Goal: Task Accomplishment & Management: Manage account settings

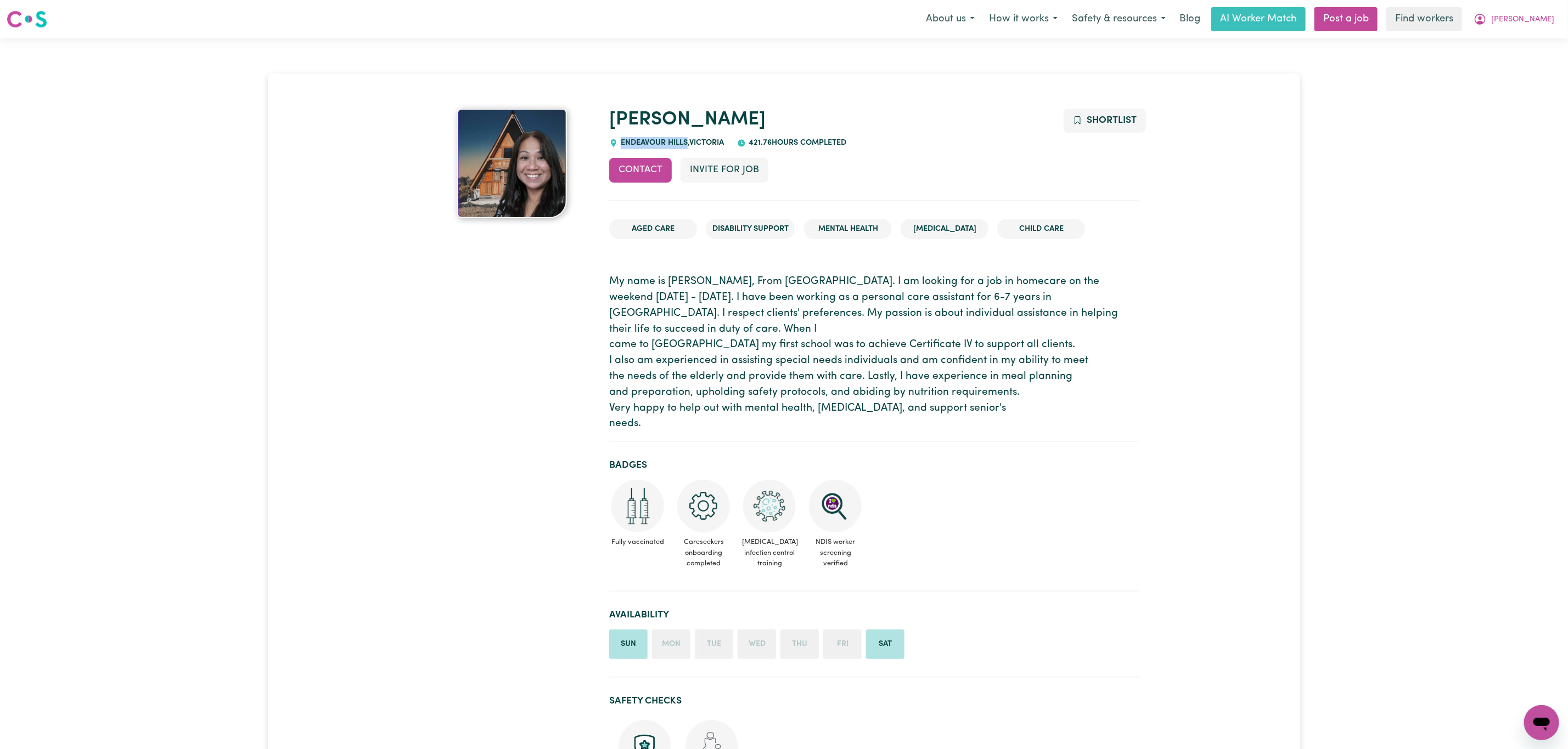
drag, startPoint x: 688, startPoint y: 142, endPoint x: 622, endPoint y: 137, distance: 66.2
click at [622, 139] on span "ENDEAVOUR HILLS , Victoria" at bounding box center [671, 143] width 106 height 8
copy span "ENDEAVOUR HILLS"
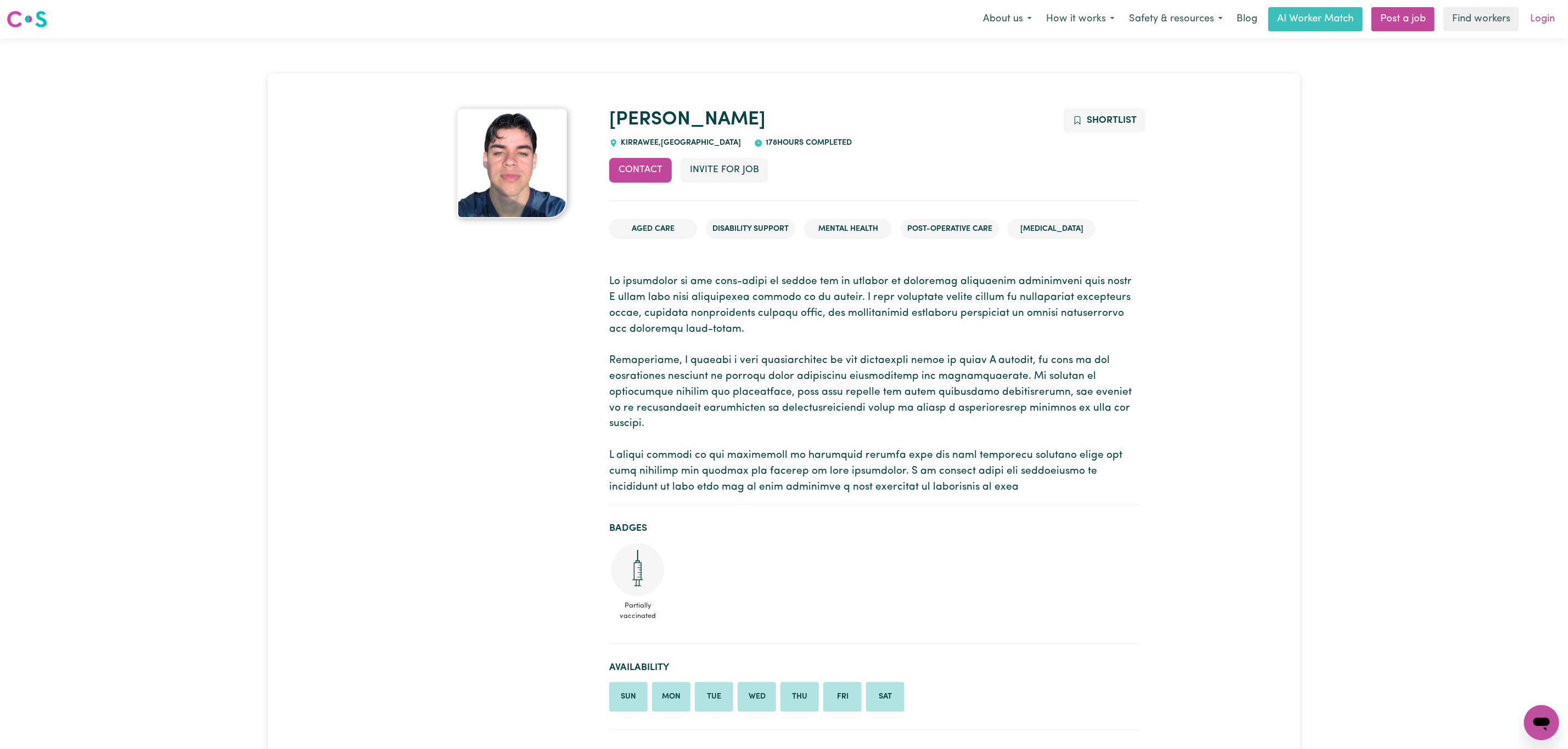
click at [1543, 14] on link "Login" at bounding box center [1542, 19] width 38 height 24
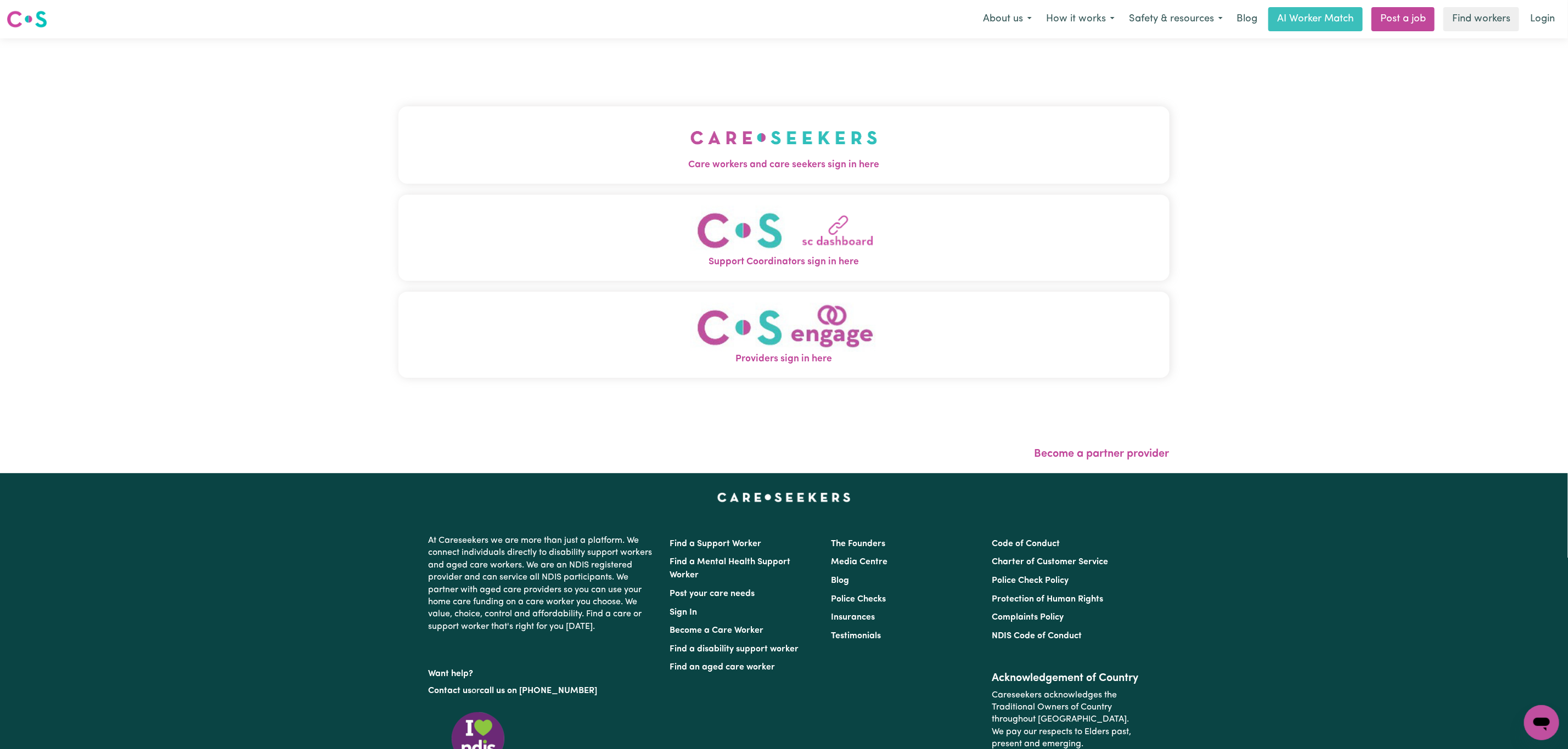
click at [554, 125] on button "Care workers and care seekers sign in here" at bounding box center [784, 145] width 771 height 77
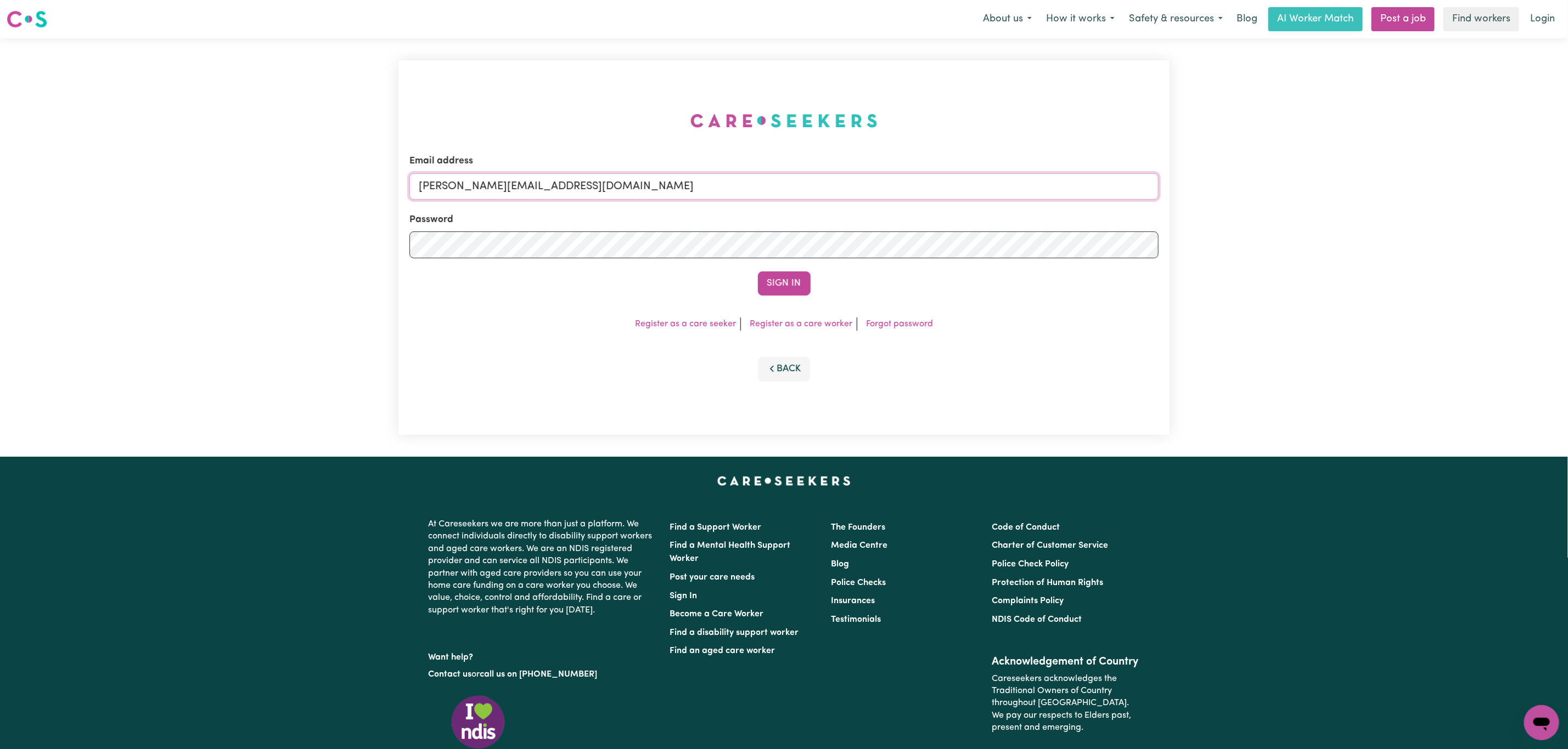
click at [461, 189] on input "mikayla+engage@careseekers.com.au" at bounding box center [784, 186] width 749 height 26
drag, startPoint x: 479, startPoint y: 184, endPoint x: 820, endPoint y: 184, distance: 341.0
click at [818, 184] on input "superuser~mikayla@careseekers.com.au" at bounding box center [784, 186] width 749 height 26
type input "superuser~jennie@evado.com"
click at [792, 283] on button "Sign In" at bounding box center [784, 283] width 52 height 24
